Goal: Navigation & Orientation: Find specific page/section

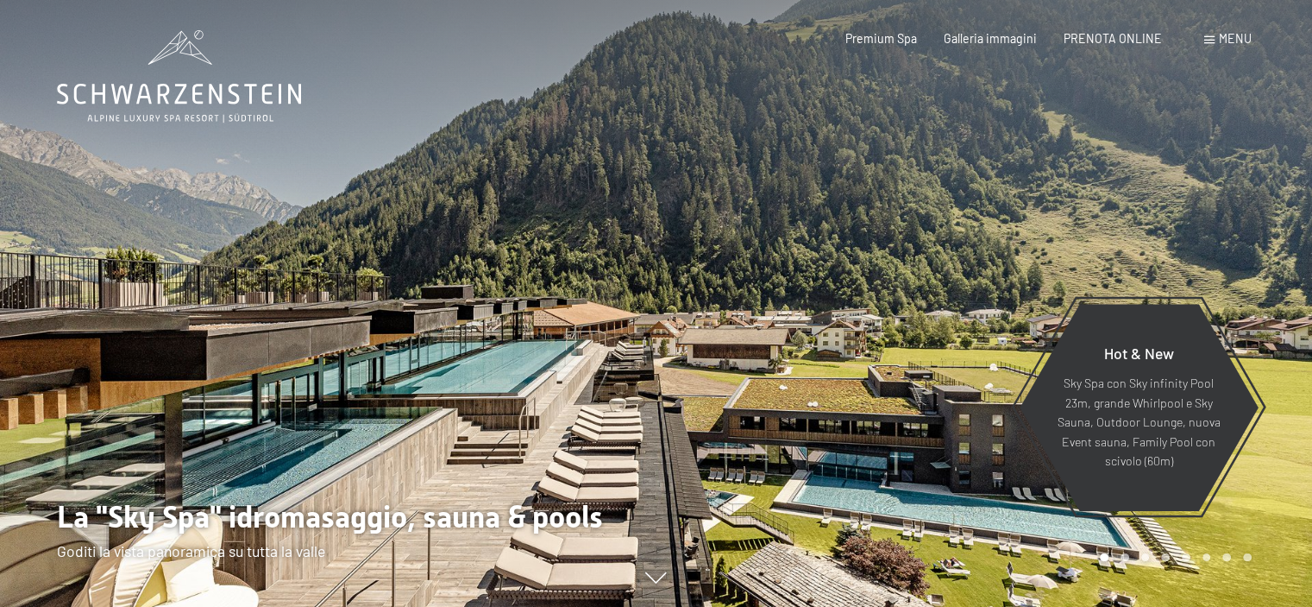
click at [1220, 39] on span "Menu" at bounding box center [1235, 38] width 33 height 15
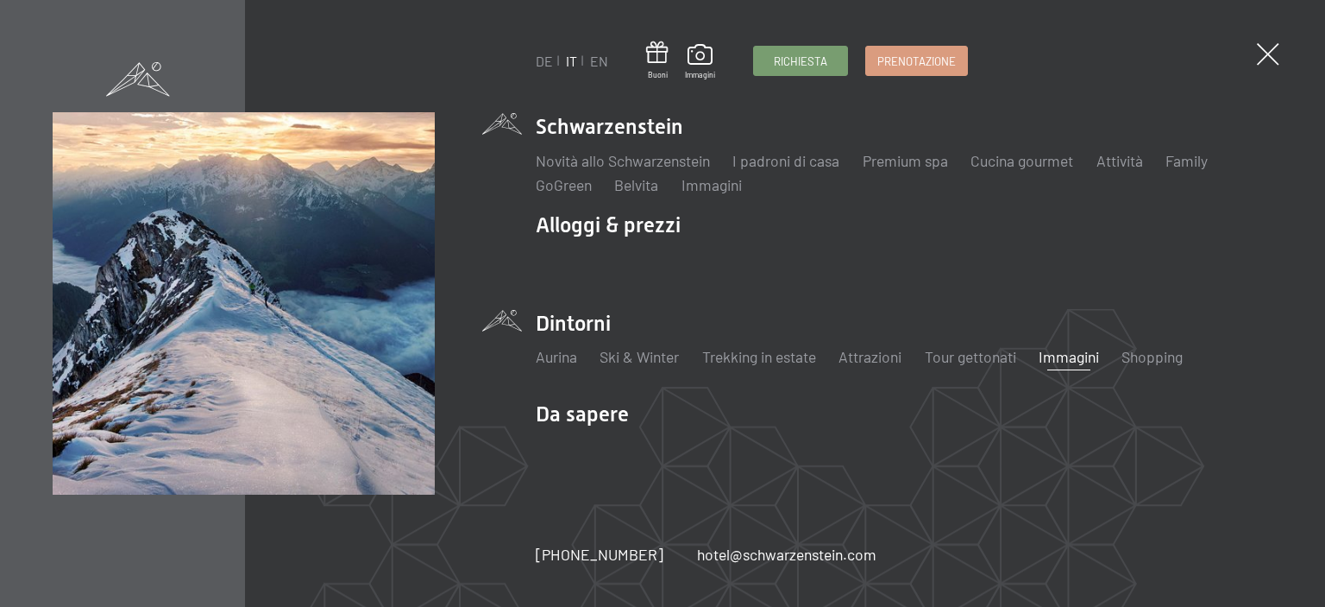
click at [1073, 358] on link "Immagini" at bounding box center [1069, 356] width 60 height 19
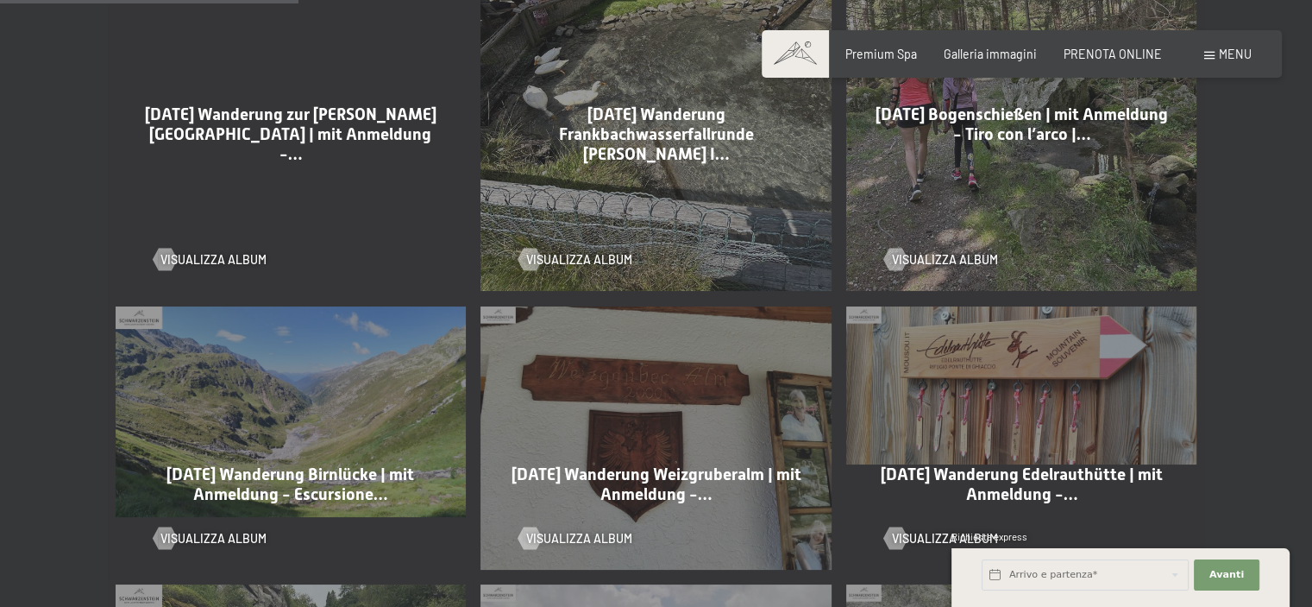
scroll to position [1208, 0]
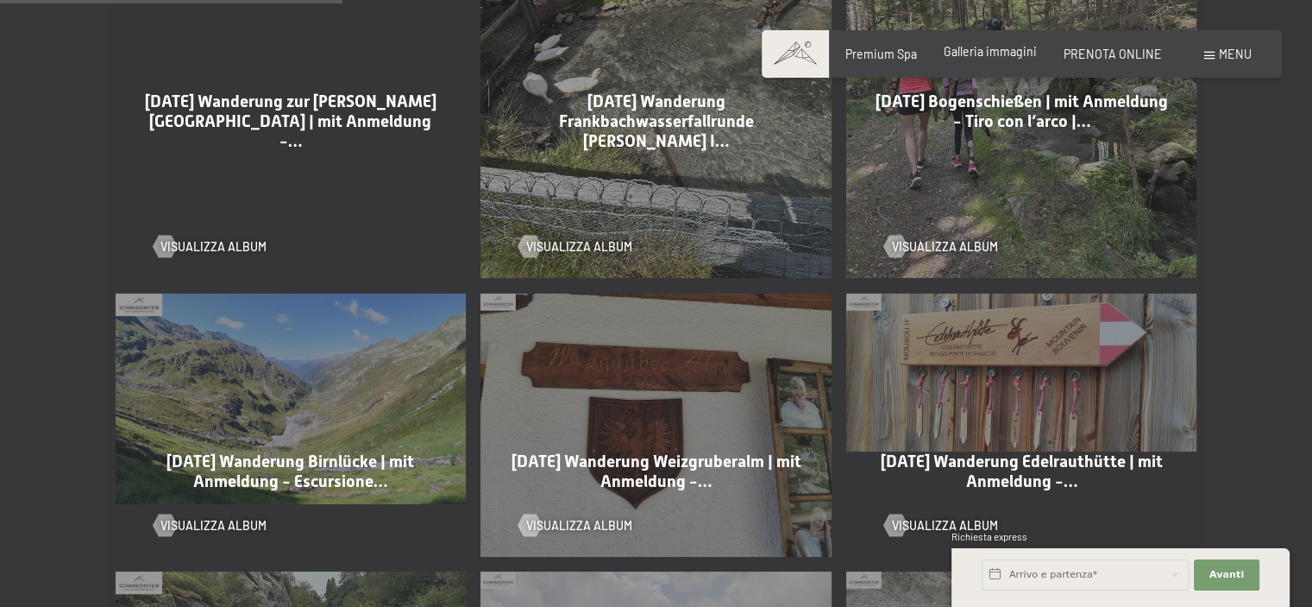
click at [1008, 50] on span "Galleria immagini" at bounding box center [990, 51] width 93 height 15
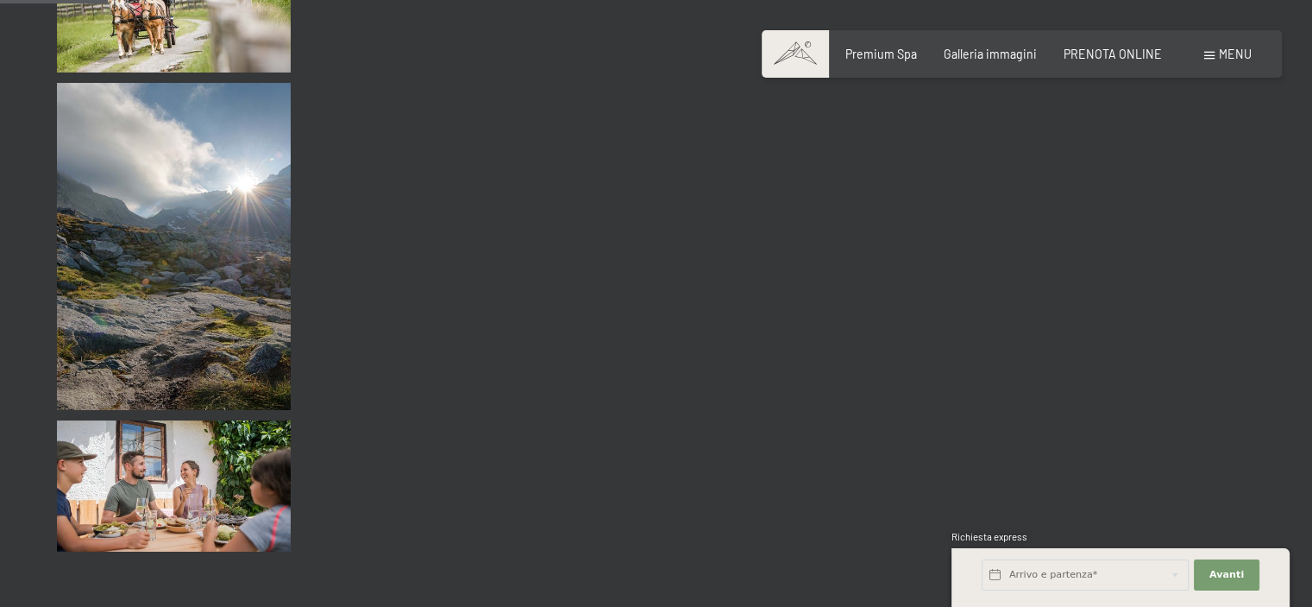
scroll to position [1553, 0]
